Goal: Information Seeking & Learning: Learn about a topic

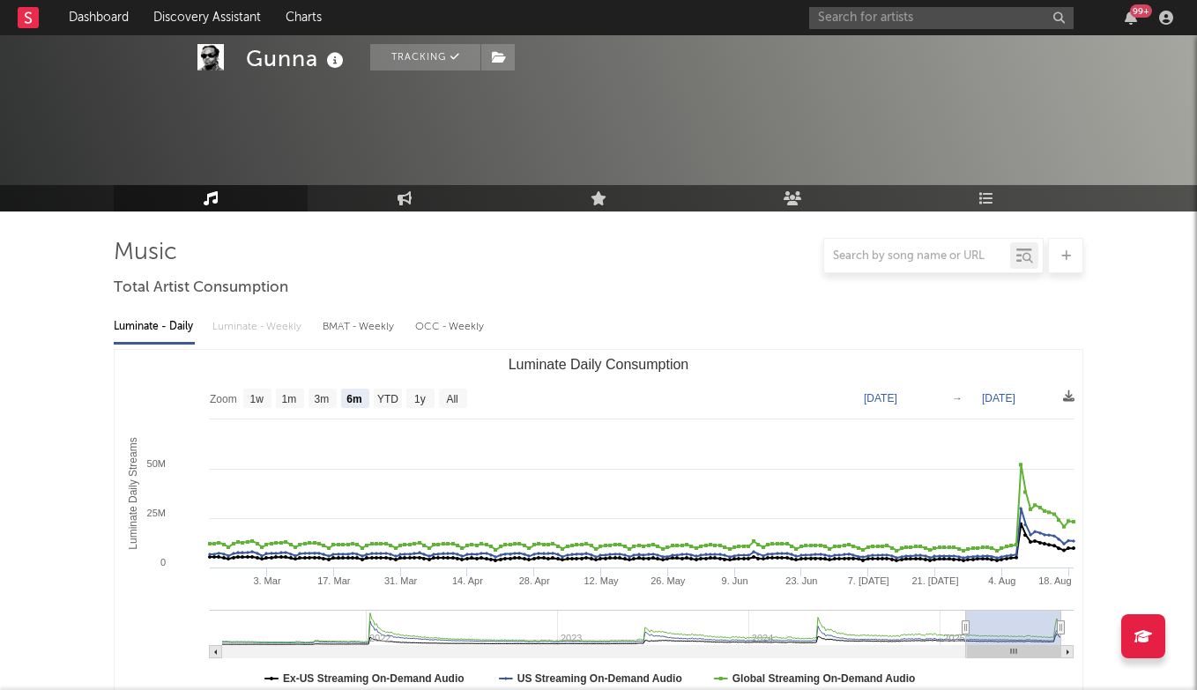
select select "6m"
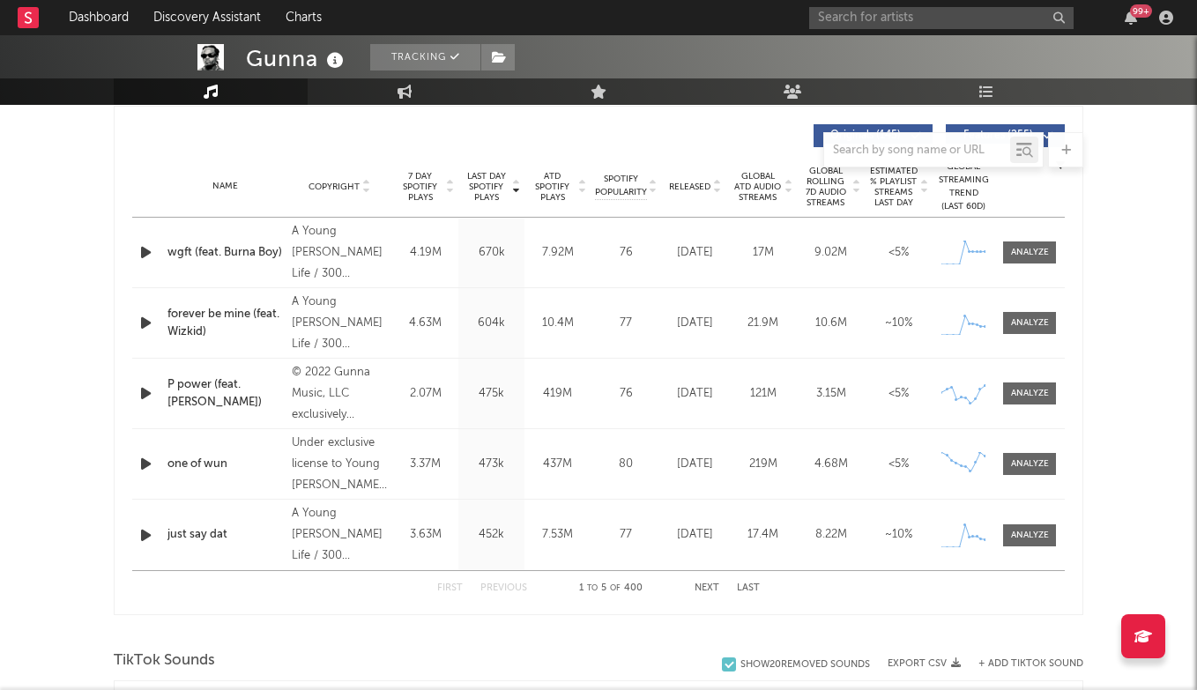
click at [898, 5] on div "99 +" at bounding box center [994, 17] width 370 height 35
click at [888, 20] on input "text" at bounding box center [941, 18] width 265 height 22
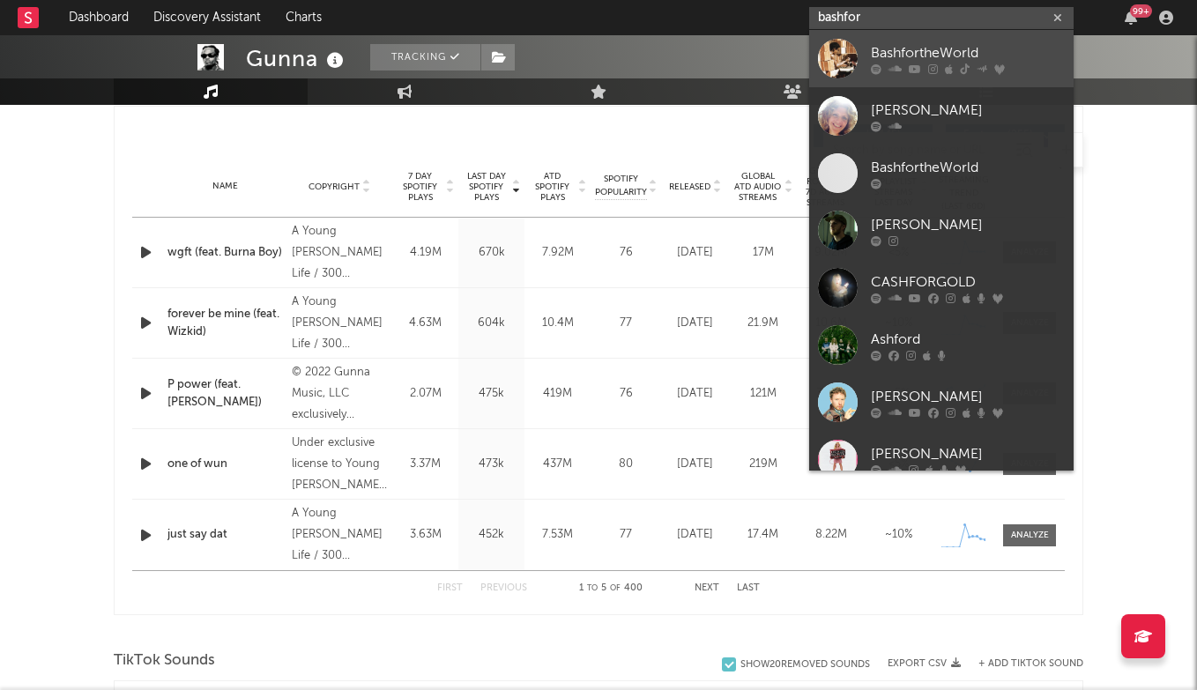
type input "bashfor"
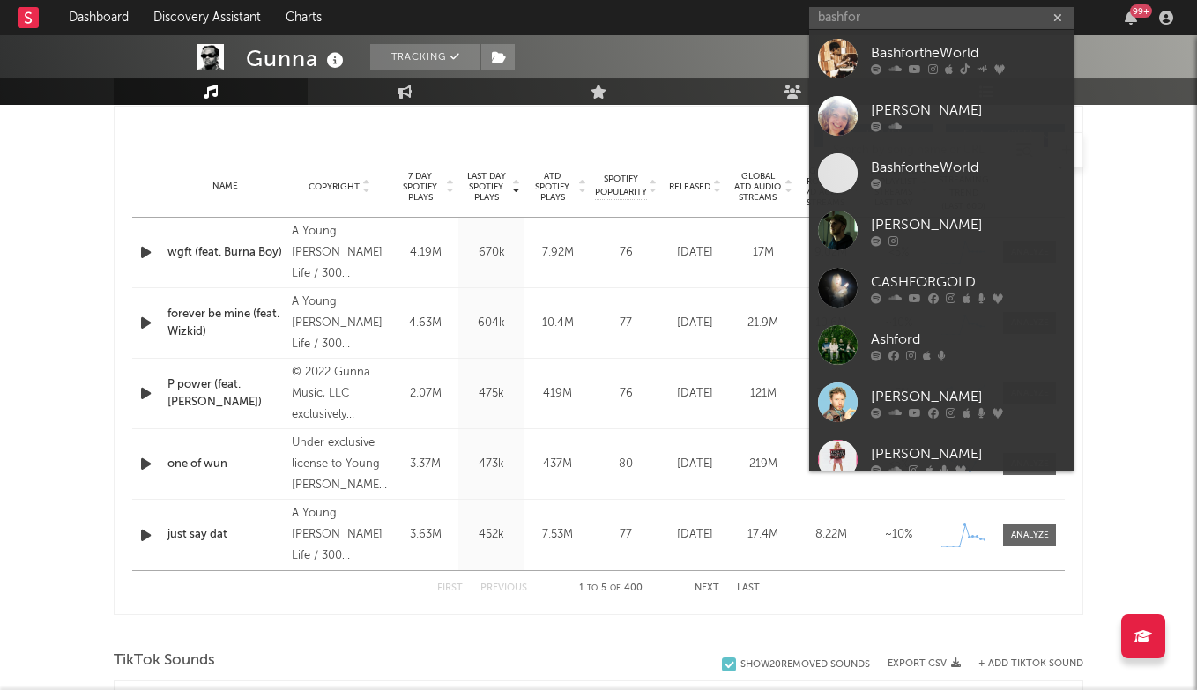
click at [903, 46] on div "BashfortheWorld" at bounding box center [968, 52] width 194 height 21
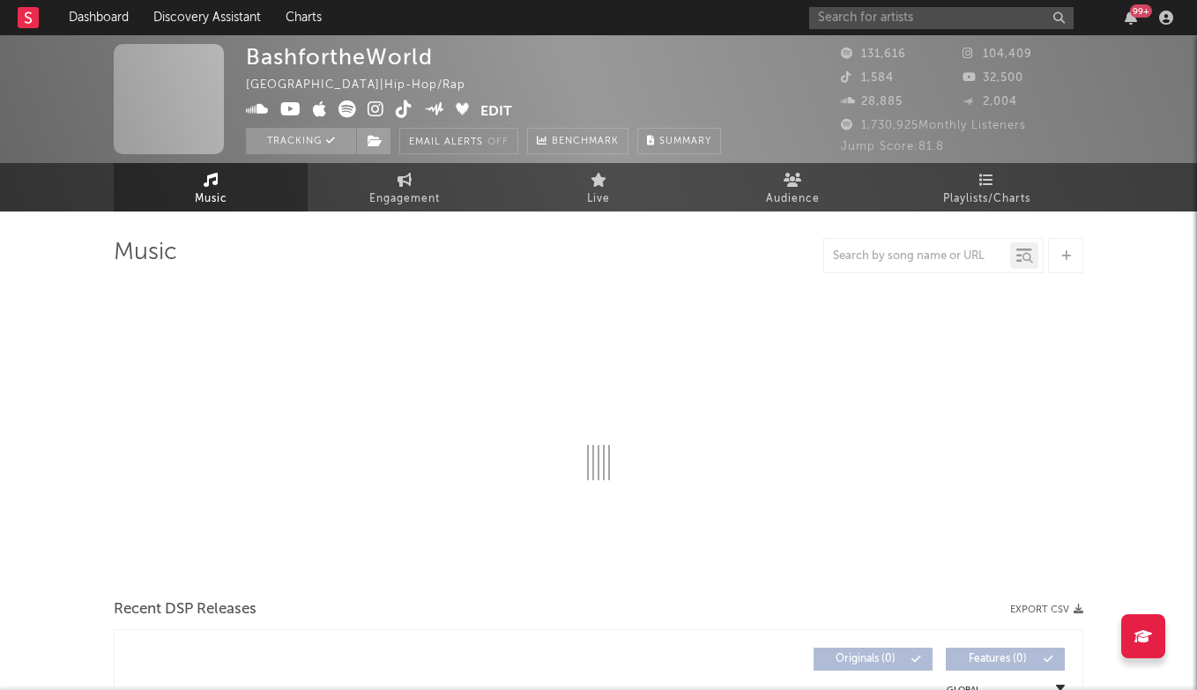
select select "6m"
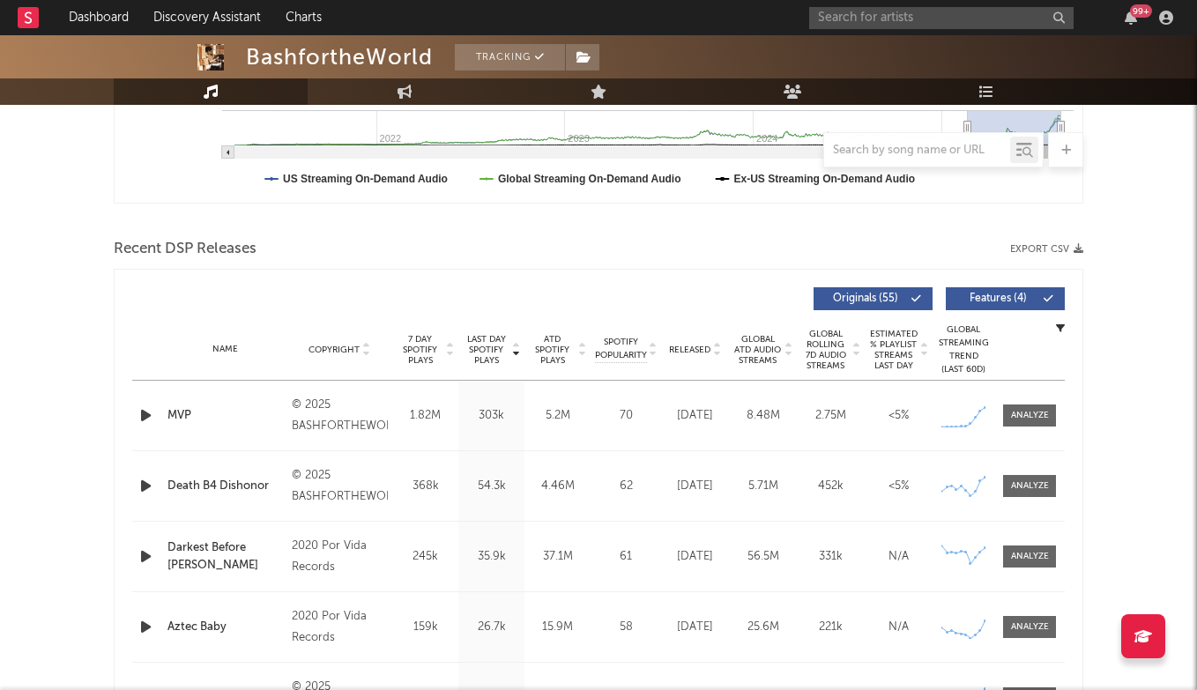
scroll to position [539, 0]
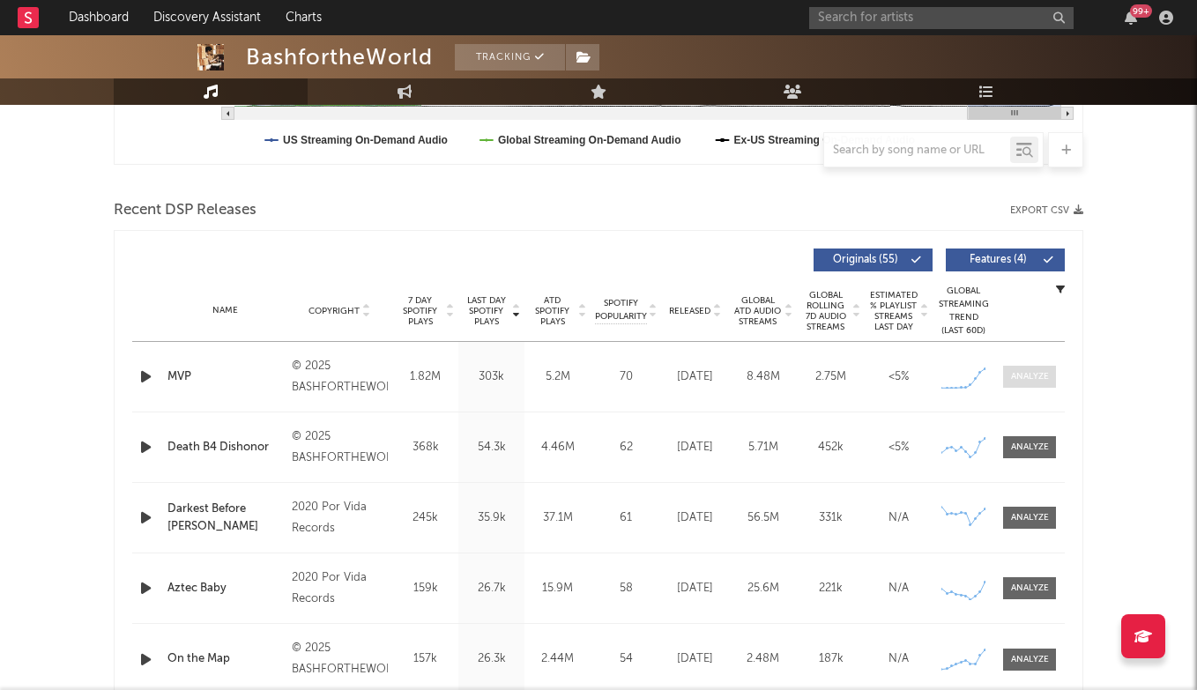
click at [1040, 379] on div at bounding box center [1030, 376] width 38 height 13
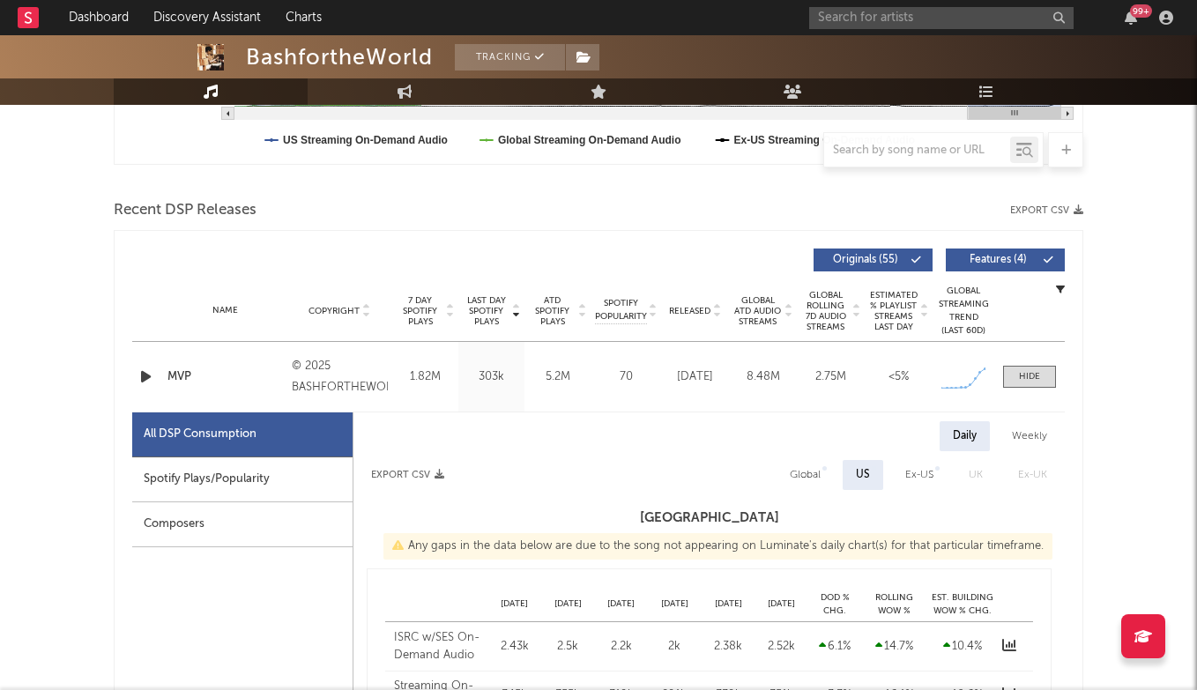
scroll to position [653, 0]
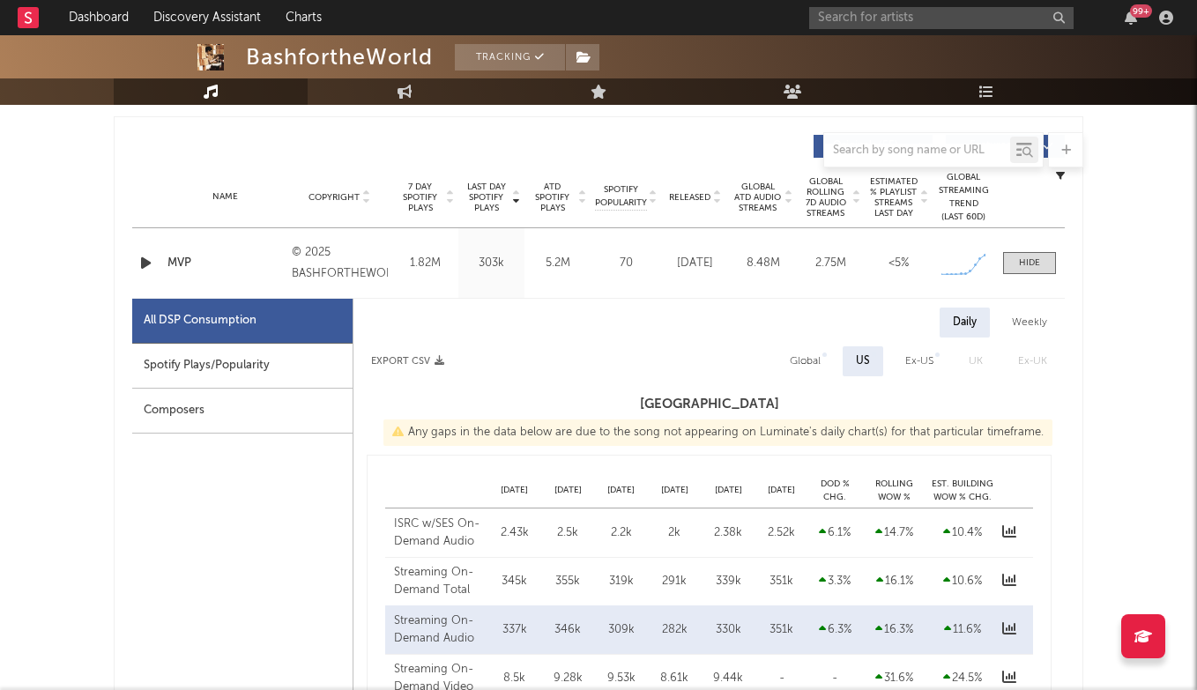
select select "1w"
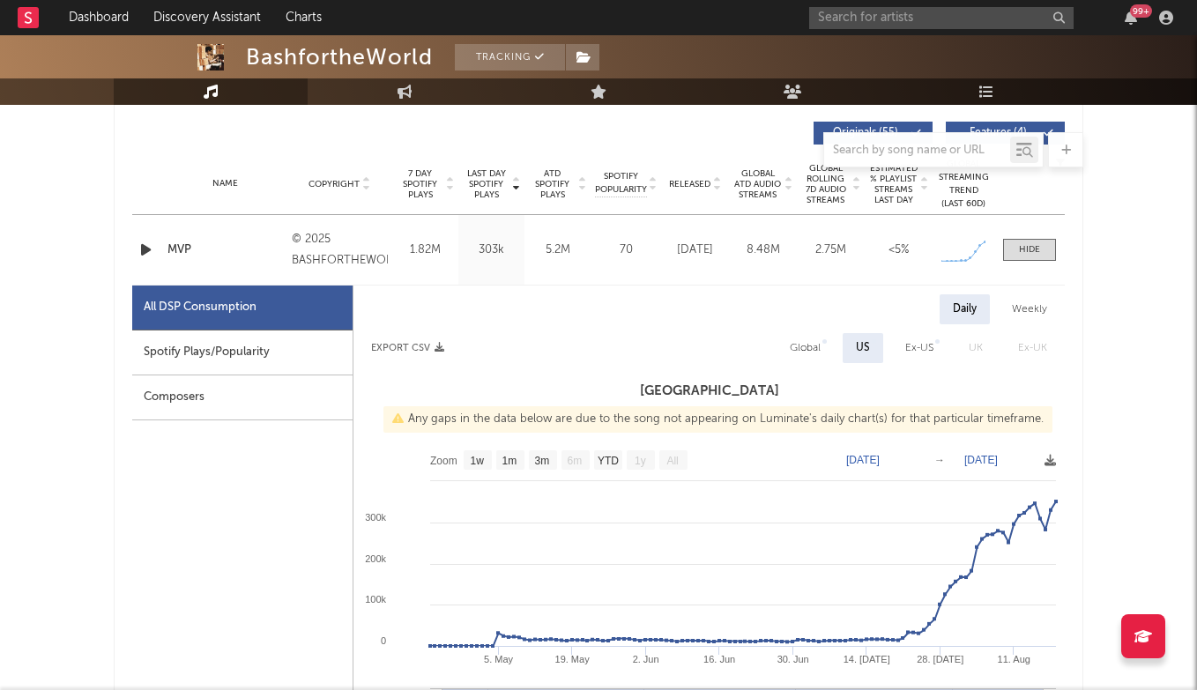
scroll to position [678, 0]
